Goal: Use online tool/utility

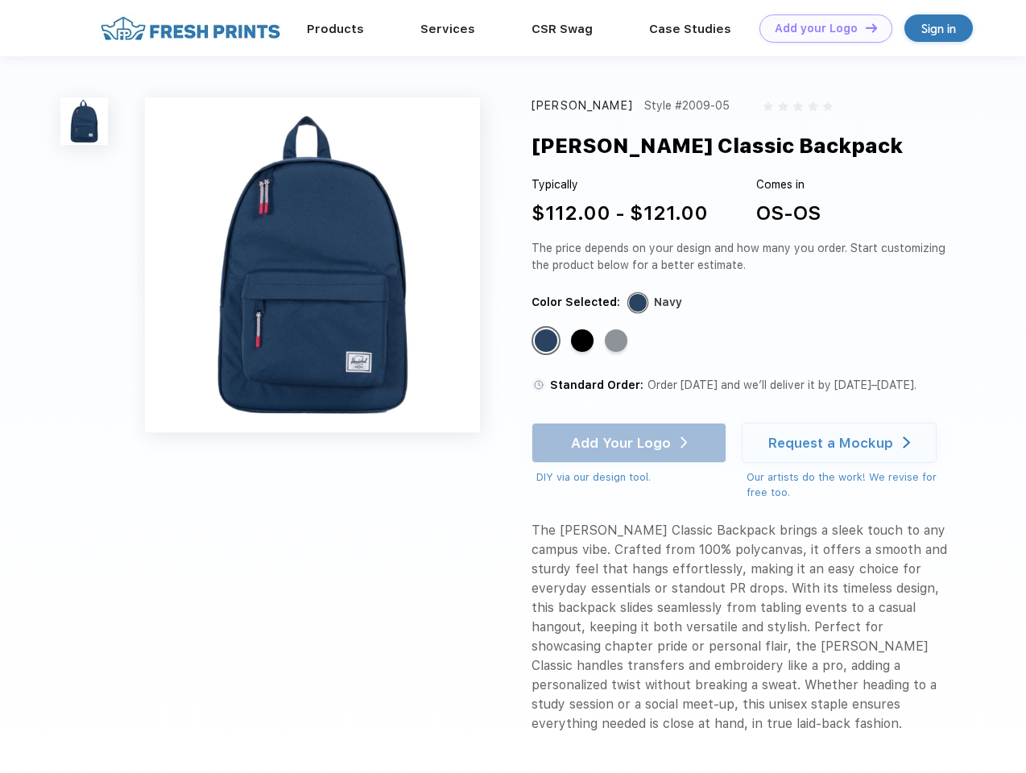
click at [820, 28] on link "Add your Logo Design Tool" at bounding box center [825, 28] width 133 height 28
click at [0, 0] on div "Design Tool" at bounding box center [0, 0] width 0 height 0
click at [864, 27] on link "Add your Logo Design Tool" at bounding box center [825, 28] width 133 height 28
click at [85, 121] on img at bounding box center [84, 121] width 48 height 48
click at [548, 341] on div "Standard Color" at bounding box center [546, 340] width 23 height 23
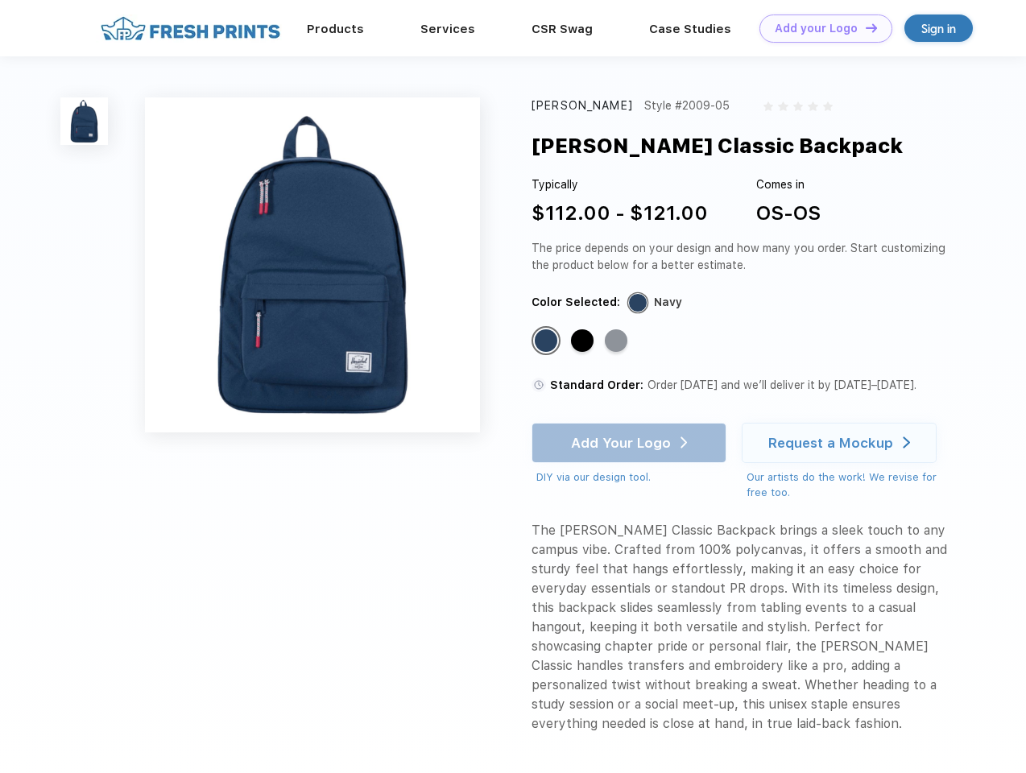
click at [584, 341] on div "Standard Color" at bounding box center [582, 340] width 23 height 23
click at [618, 341] on div "Standard Color" at bounding box center [616, 340] width 23 height 23
click at [631, 443] on div "Add Your Logo DIY via our design tool. Ah shoot! This product isn't up in our d…" at bounding box center [628, 454] width 195 height 63
click at [841, 443] on div "Request a Mockup" at bounding box center [830, 443] width 125 height 16
